Goal: Task Accomplishment & Management: Use online tool/utility

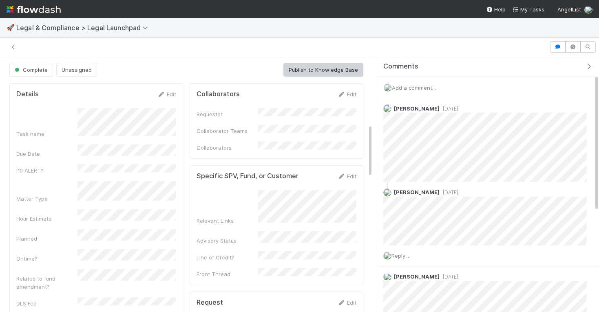
scroll to position [326, 0]
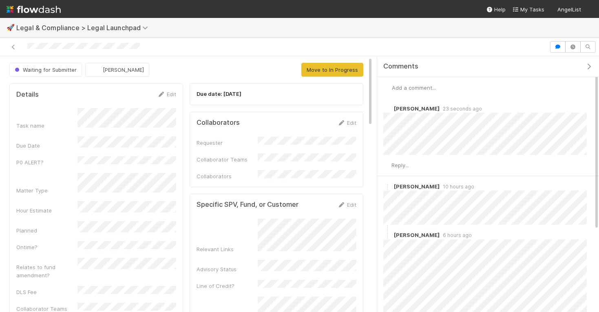
click at [590, 66] on icon "button" at bounding box center [588, 66] width 8 height 7
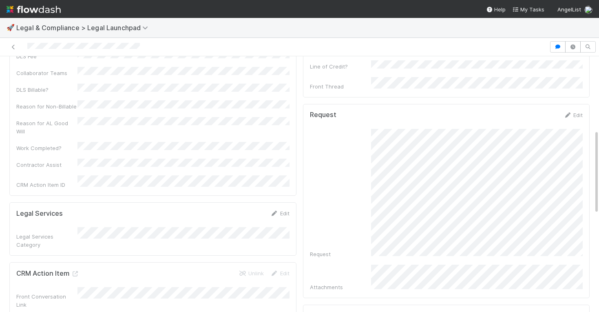
scroll to position [223, 0]
